Goal: Task Accomplishment & Management: Use online tool/utility

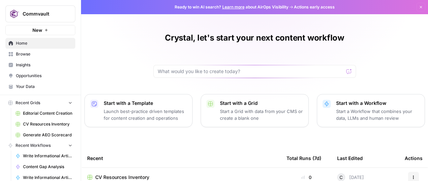
click at [126, 45] on div "Crystal, let's start your next content workflow Start with a Template Launch be…" at bounding box center [254, 155] width 347 height 311
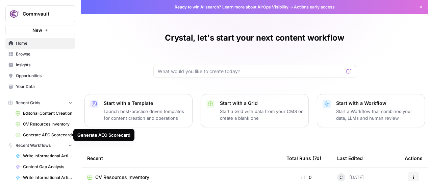
click at [41, 123] on span "CV Resources Inventory" at bounding box center [47, 124] width 49 height 6
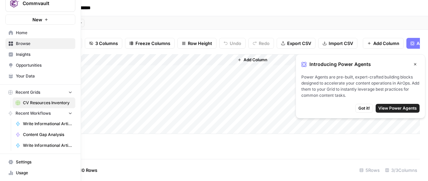
scroll to position [11, 0]
click at [33, 135] on span "Content Gap Analysis" at bounding box center [47, 134] width 49 height 6
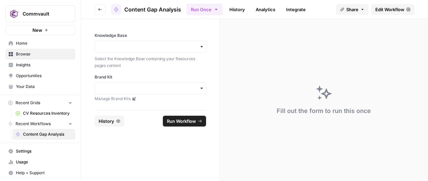
click at [392, 9] on span "Edit Workflow" at bounding box center [389, 9] width 29 height 7
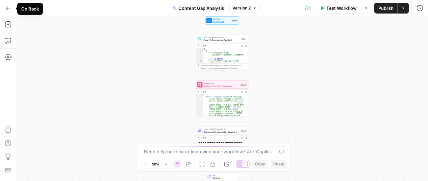
click at [6, 8] on icon "button" at bounding box center [8, 7] width 4 height 3
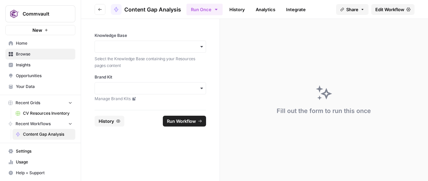
click at [101, 11] on button "Go back" at bounding box center [100, 9] width 11 height 11
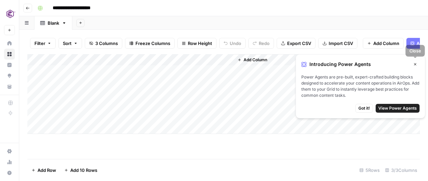
click at [415, 65] on icon "button" at bounding box center [415, 64] width 4 height 4
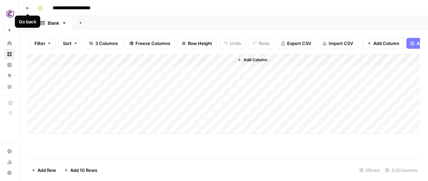
click at [26, 8] on icon "button" at bounding box center [28, 8] width 4 height 4
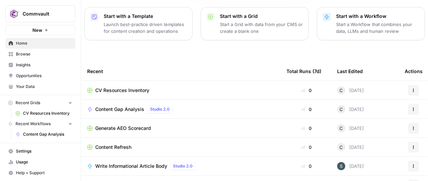
scroll to position [110, 0]
